Goal: Find specific page/section: Find specific page/section

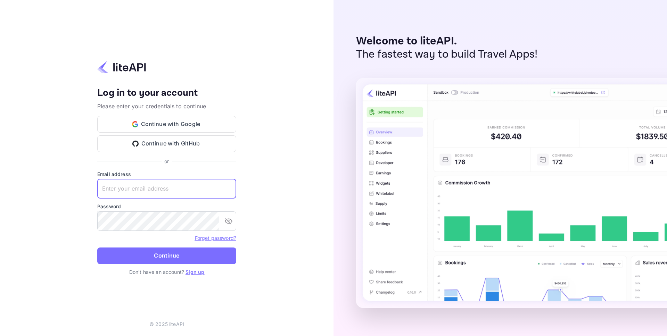
type input "ecommerce@gammatours.do"
type input "ecommerce@simlimites.com"
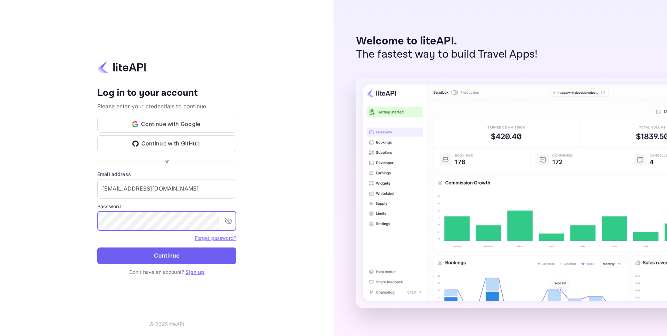
click at [176, 258] on button "Continue" at bounding box center [166, 256] width 139 height 17
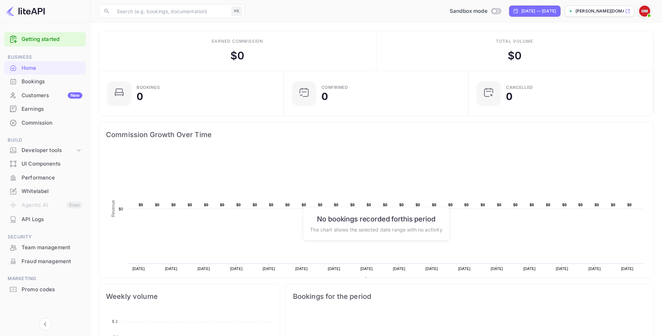
click at [646, 16] on span at bounding box center [649, 15] width 7 height 7
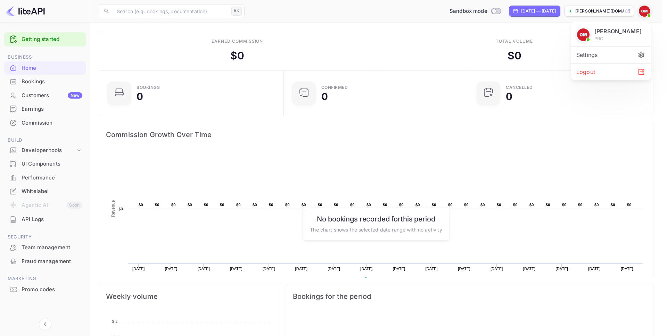
click at [644, 14] on div at bounding box center [333, 168] width 667 height 336
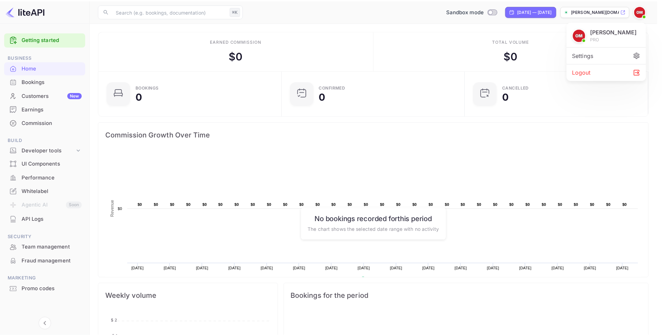
scroll to position [6, 6]
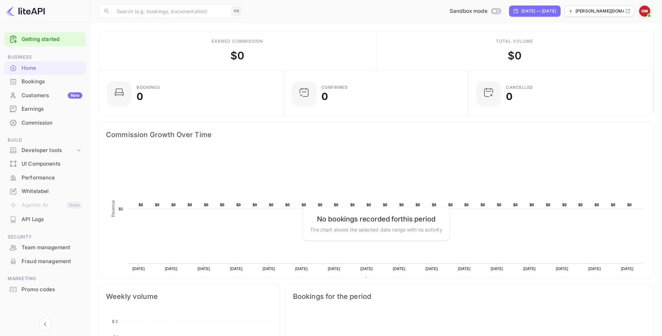
click at [644, 11] on img at bounding box center [644, 11] width 11 height 11
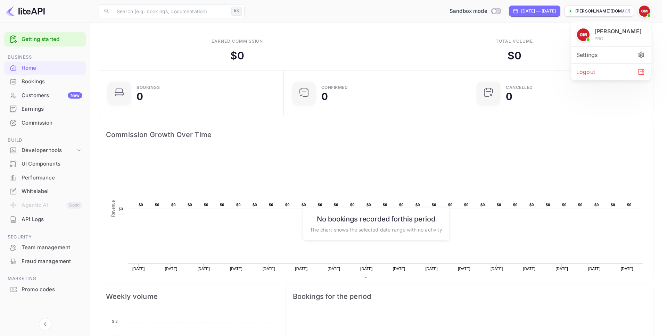
click at [357, 16] on div at bounding box center [333, 168] width 667 height 336
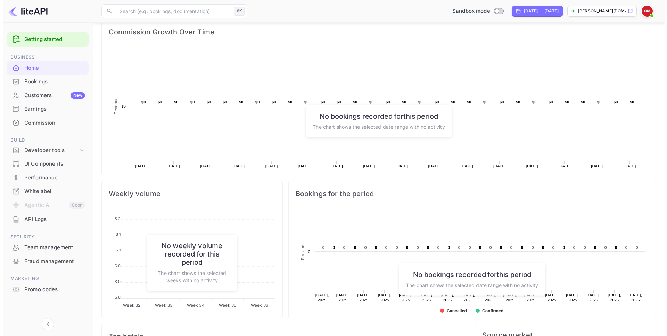
scroll to position [0, 0]
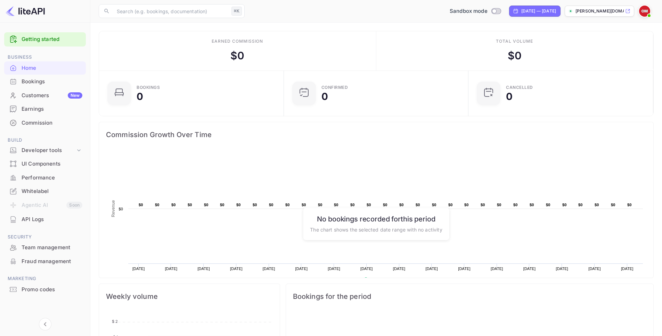
click at [40, 92] on div "Customers New" at bounding box center [52, 96] width 61 height 8
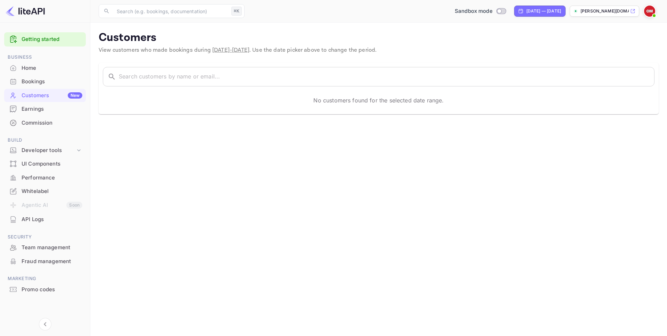
click at [50, 82] on div "Bookings" at bounding box center [52, 82] width 61 height 8
